Goal: Task Accomplishment & Management: Use online tool/utility

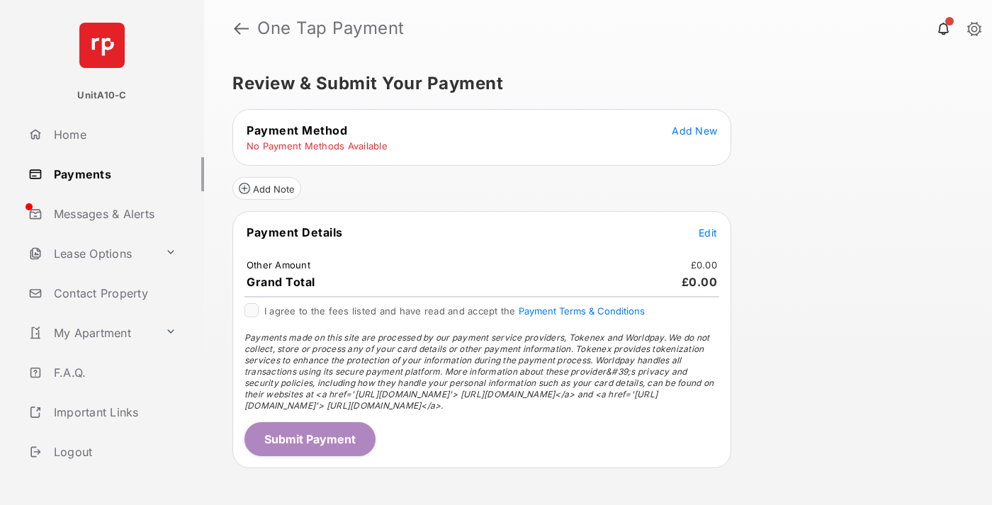
click at [694, 130] on span "Add New" at bounding box center [694, 131] width 45 height 12
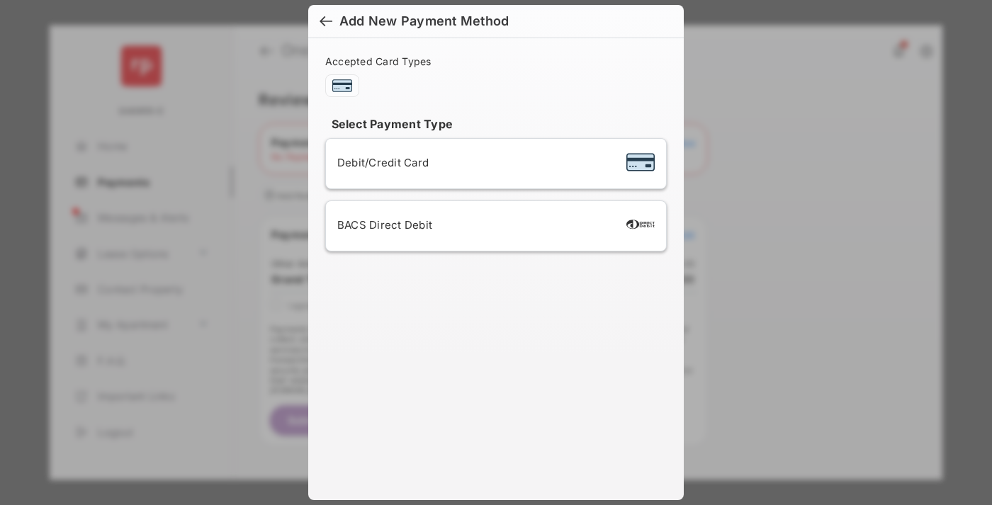
click at [379, 162] on span "Debit/Credit Card" at bounding box center [382, 162] width 91 height 13
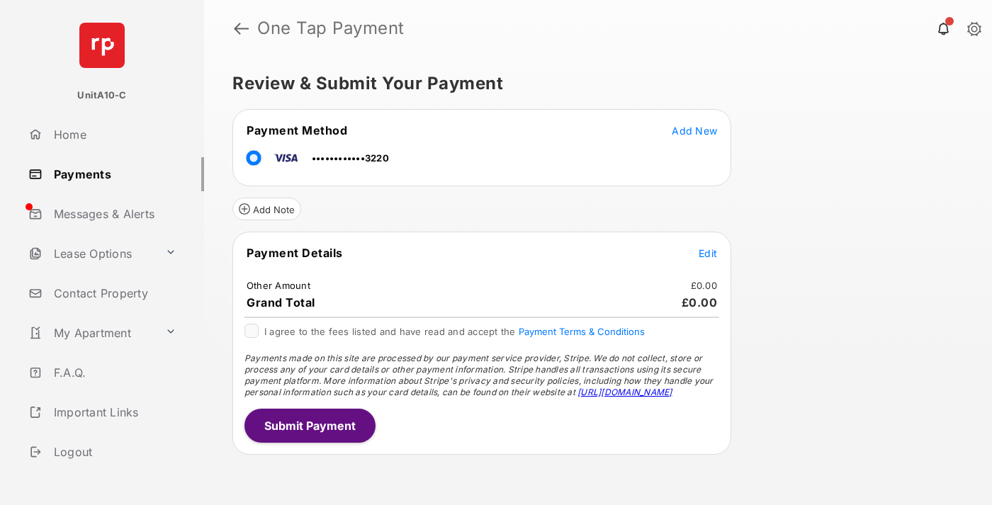
click at [708, 253] on span "Edit" at bounding box center [708, 253] width 18 height 12
click at [309, 425] on button "Submit Payment" at bounding box center [309, 426] width 131 height 34
